Goal: Transaction & Acquisition: Download file/media

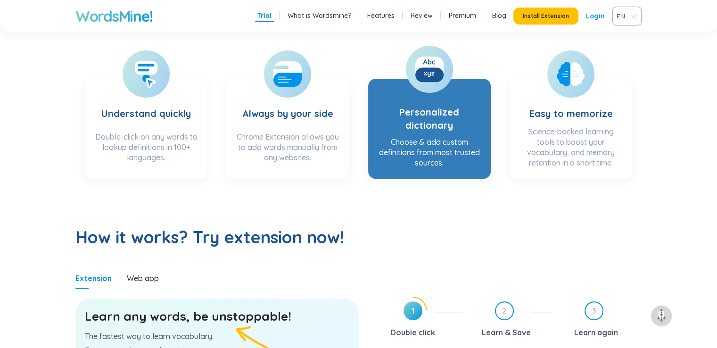
scroll to position [377, 0]
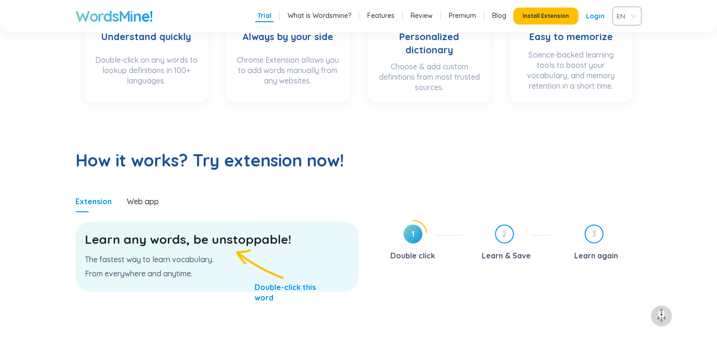
click at [187, 248] on div "Learn any words, be unstoppable! The fastest way to learn vocabulary. From ever…" at bounding box center [216, 257] width 283 height 70
drag, startPoint x: 242, startPoint y: 252, endPoint x: 280, endPoint y: 228, distance: 44.9
click at [245, 250] on div "Learn any words, be unstoppable! The fastest way to learn vocabulary. From ever…" at bounding box center [216, 257] width 283 height 70
drag, startPoint x: 417, startPoint y: 230, endPoint x: 419, endPoint y: 217, distance: 12.9
click at [417, 229] on span "1" at bounding box center [413, 233] width 19 height 19
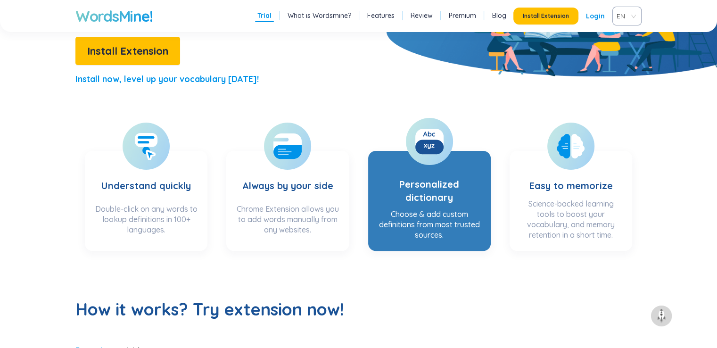
scroll to position [189, 0]
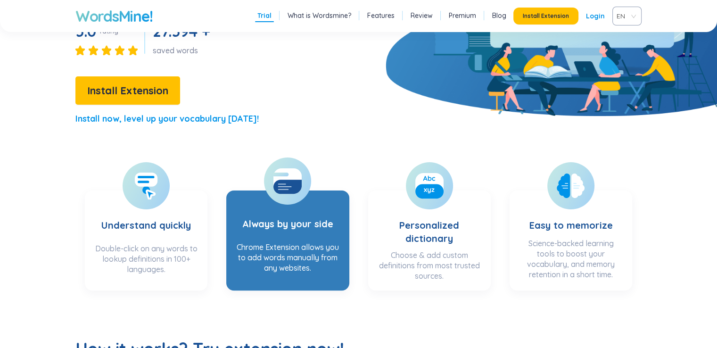
click at [322, 214] on h3 "Always by your side" at bounding box center [287, 217] width 91 height 39
click at [298, 210] on h3 "Always by your side" at bounding box center [287, 217] width 91 height 39
click at [305, 208] on h3 "Always by your side" at bounding box center [287, 217] width 91 height 39
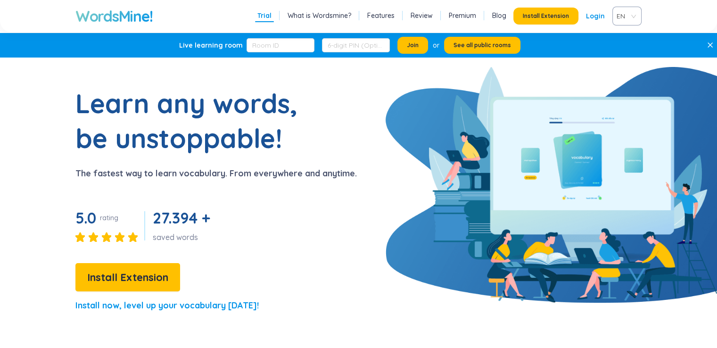
scroll to position [0, 0]
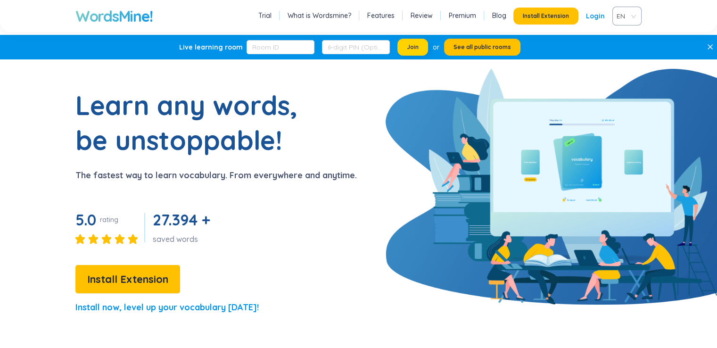
click at [412, 42] on button "Join" at bounding box center [412, 47] width 31 height 17
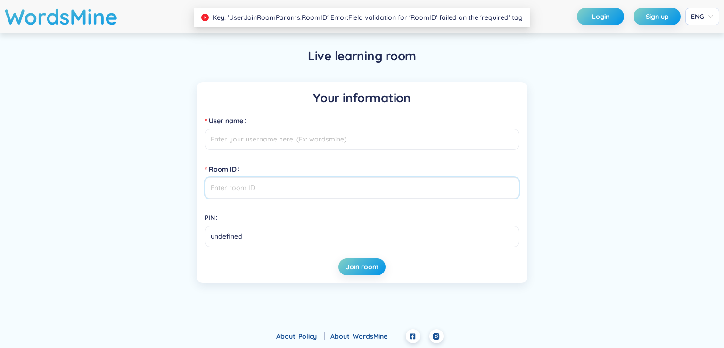
click at [287, 192] on input "Room ID" at bounding box center [362, 187] width 315 height 21
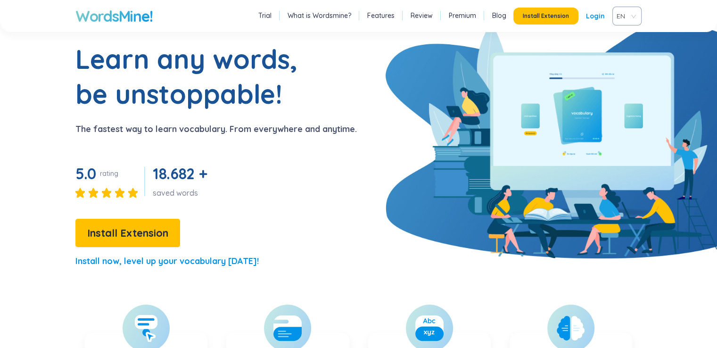
scroll to position [94, 0]
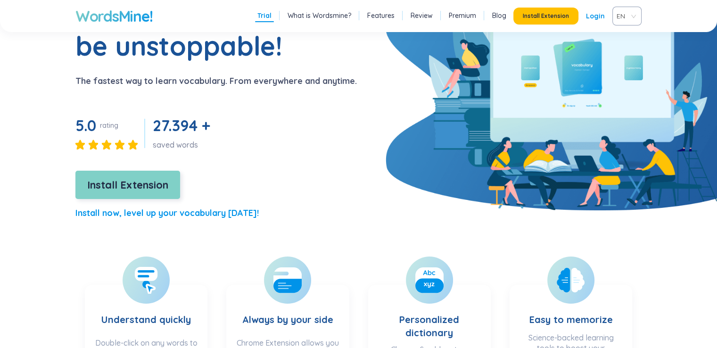
click at [126, 193] on button "Install Extension" at bounding box center [127, 185] width 105 height 28
